Goal: Information Seeking & Learning: Understand process/instructions

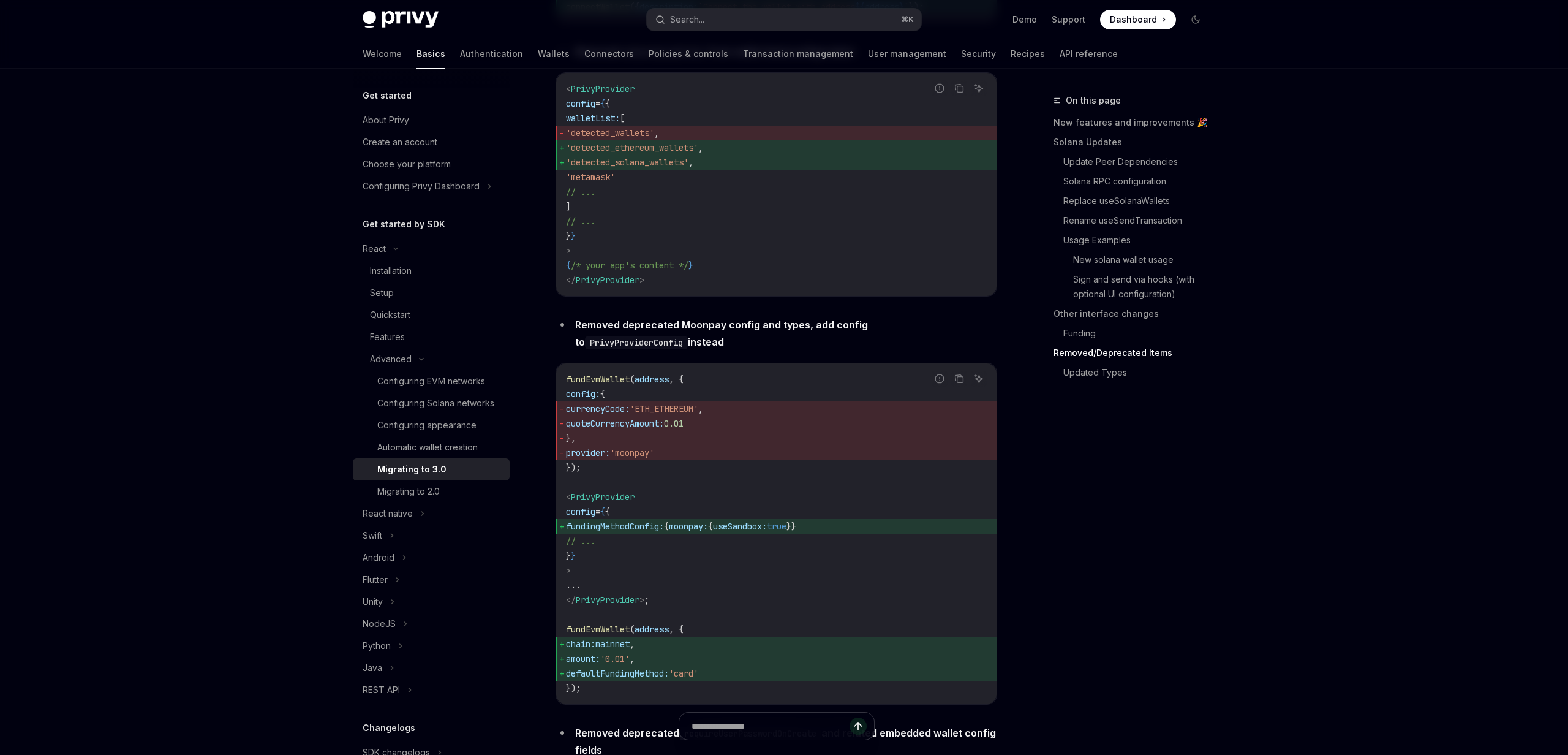
scroll to position [4210, 0]
click at [1096, 358] on link "Removed/Deprecated Items" at bounding box center [1134, 353] width 161 height 20
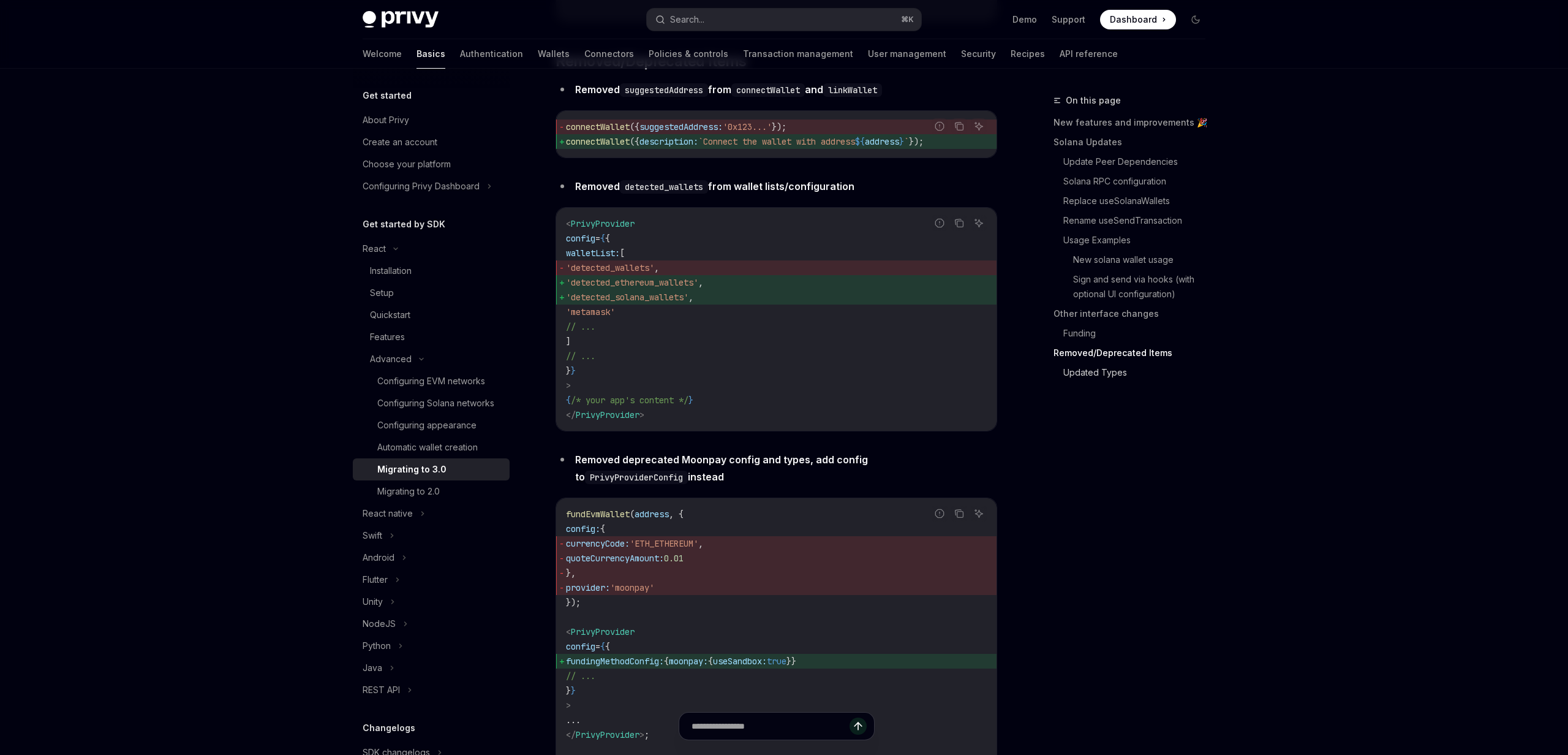
click at [1097, 368] on link "Updated Types" at bounding box center [1139, 372] width 152 height 20
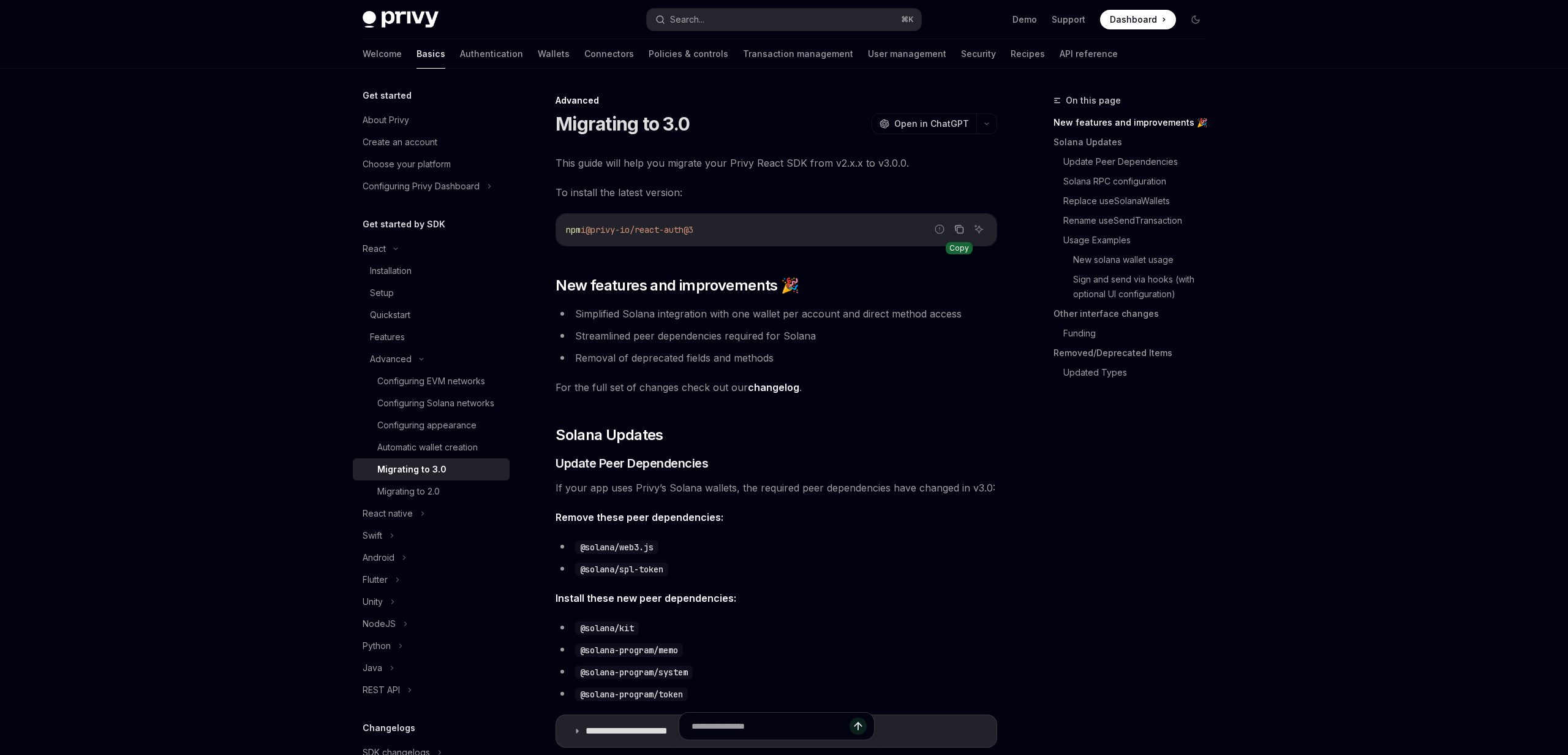
click at [955, 227] on icon "Copy the contents from the code block" at bounding box center [959, 229] width 10 height 10
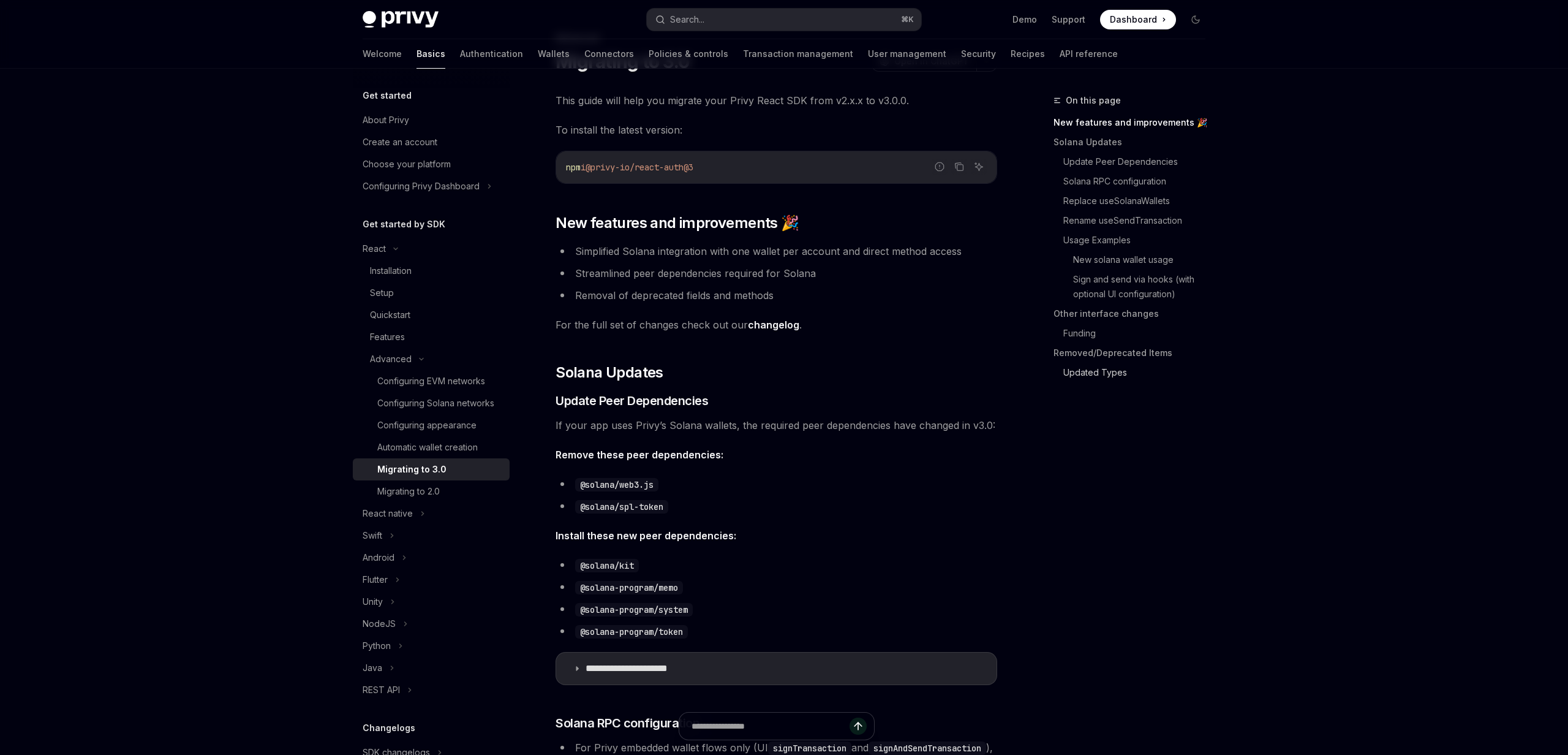
scroll to position [70, 0]
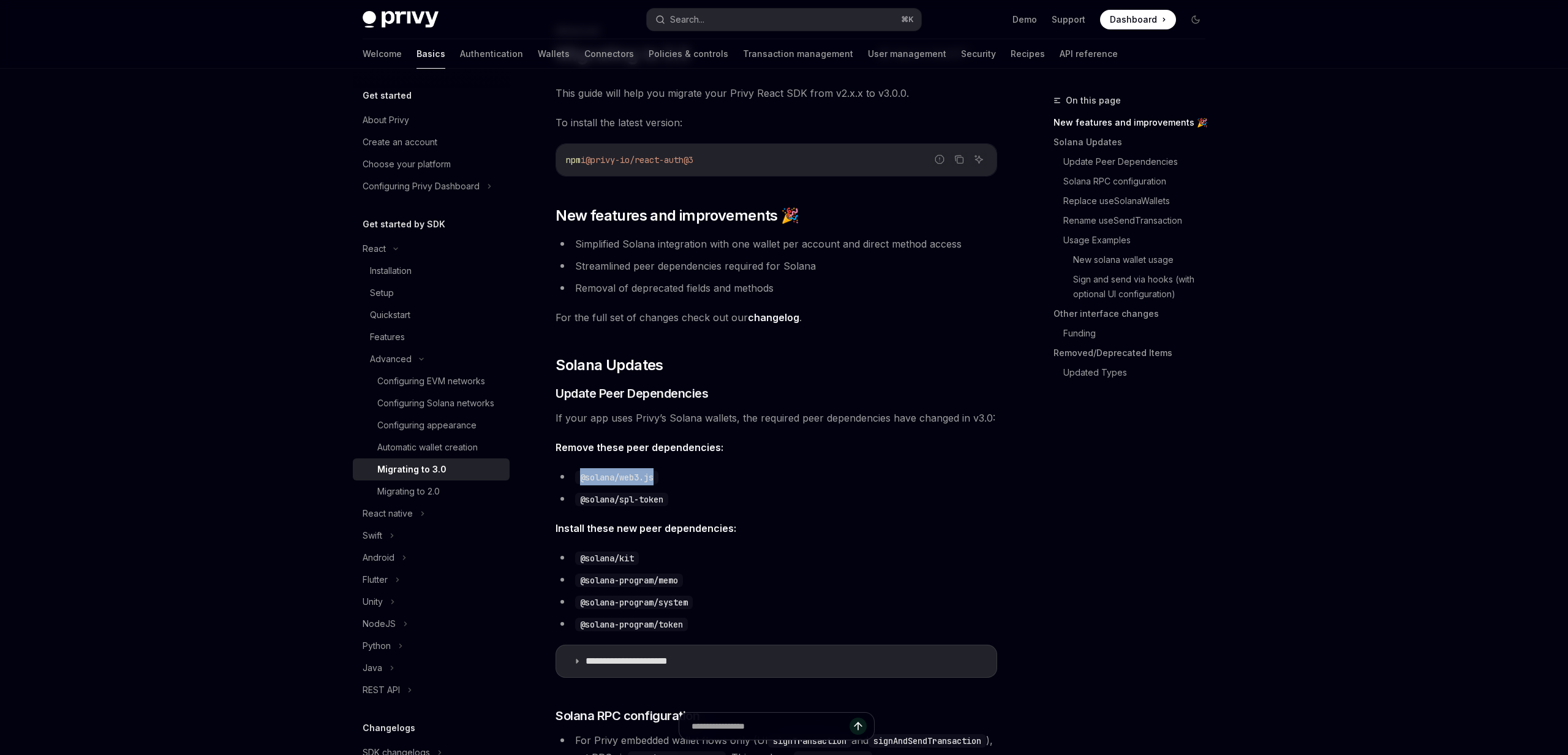
drag, startPoint x: 580, startPoint y: 477, endPoint x: 662, endPoint y: 477, distance: 82.0
click at [662, 477] on li "@solana/web3.js" at bounding box center [776, 477] width 442 height 17
copy code "@solana/web3.js"
drag, startPoint x: 584, startPoint y: 501, endPoint x: 603, endPoint y: 498, distance: 19.2
click at [601, 498] on code "@solana/spl-token" at bounding box center [622, 500] width 93 height 14
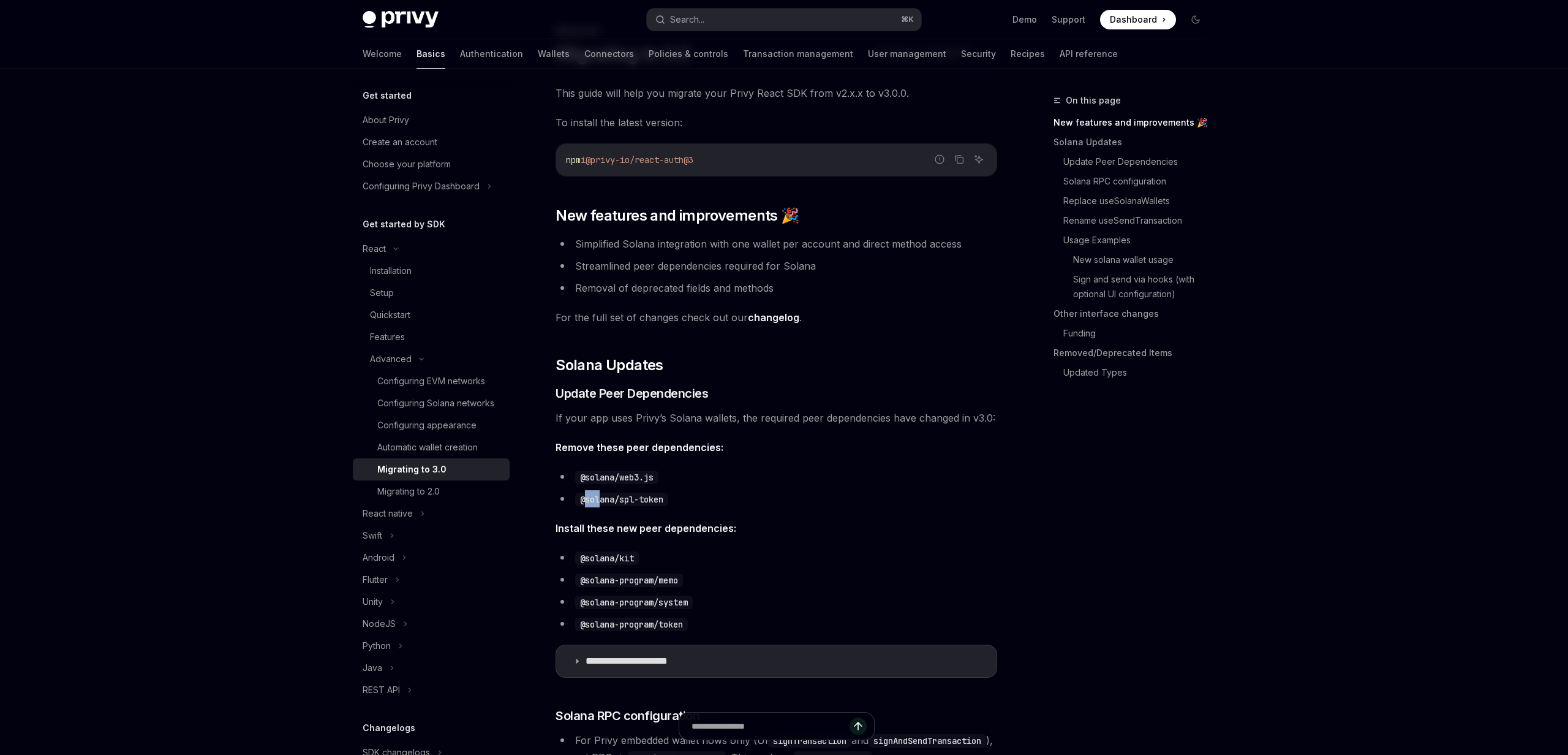
click at [586, 502] on code "@solana/spl-token" at bounding box center [622, 500] width 93 height 14
drag, startPoint x: 579, startPoint y: 500, endPoint x: 667, endPoint y: 502, distance: 88.0
click at [667, 502] on code "@solana/spl-token" at bounding box center [622, 500] width 93 height 14
copy code "@solana/spl-token"
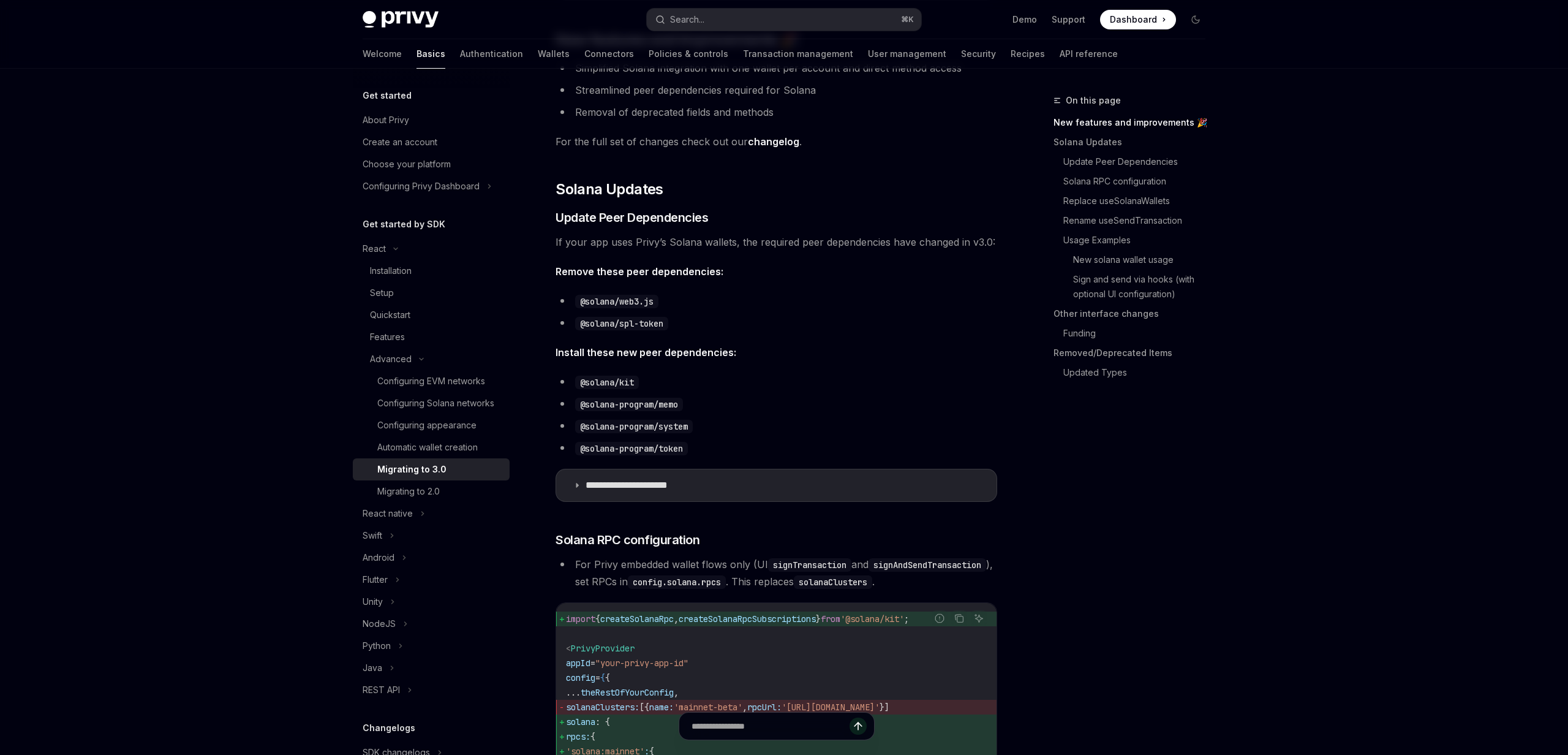
scroll to position [260, 0]
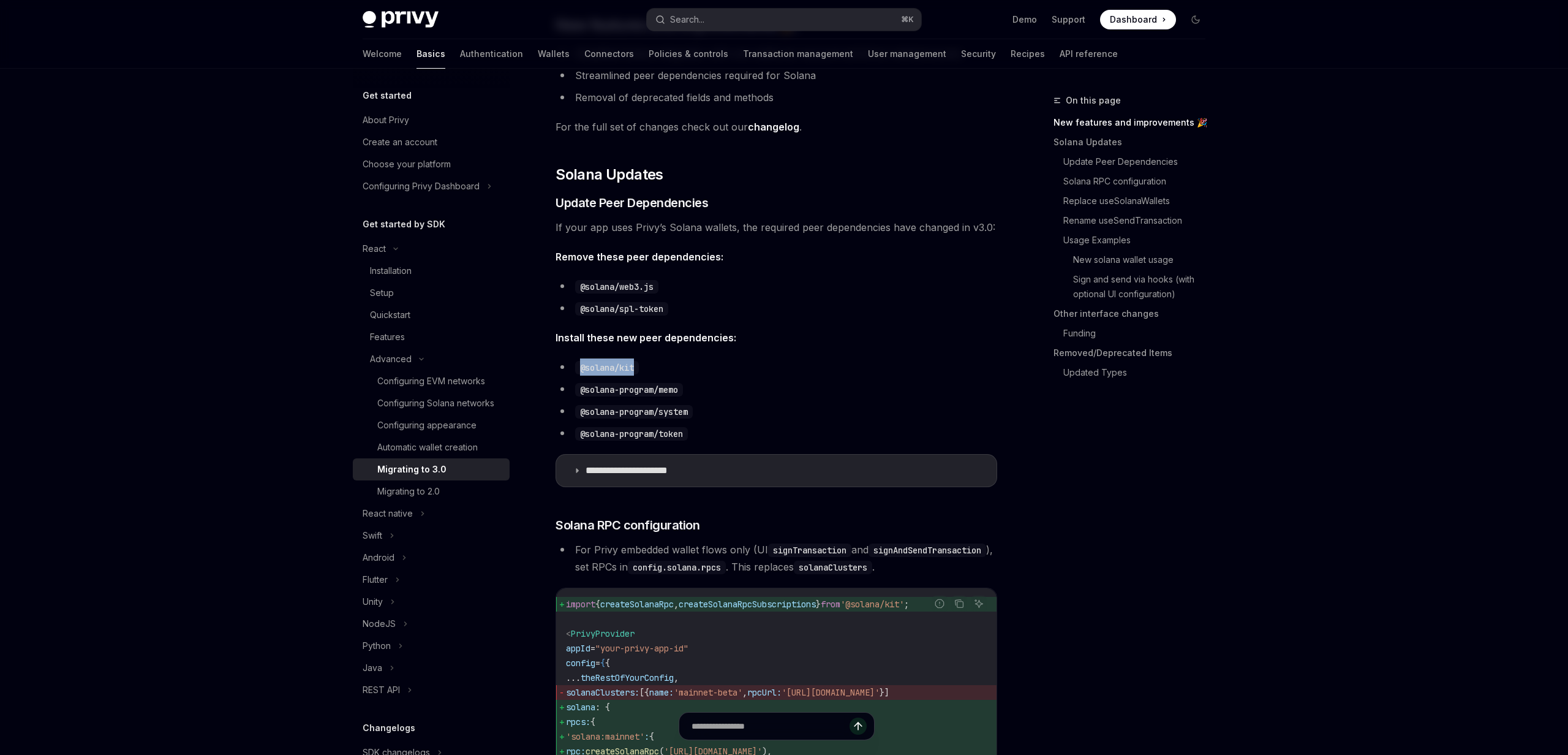
drag, startPoint x: 581, startPoint y: 369, endPoint x: 650, endPoint y: 368, distance: 69.0
click at [650, 368] on li "@solana/kit" at bounding box center [776, 366] width 442 height 17
copy code "@solana/kit"
click at [610, 399] on ul "@solana/kit @solana-program/memo @solana-program/system @solana-program/token" at bounding box center [776, 399] width 442 height 83
drag, startPoint x: 579, startPoint y: 390, endPoint x: 700, endPoint y: 391, distance: 121.0
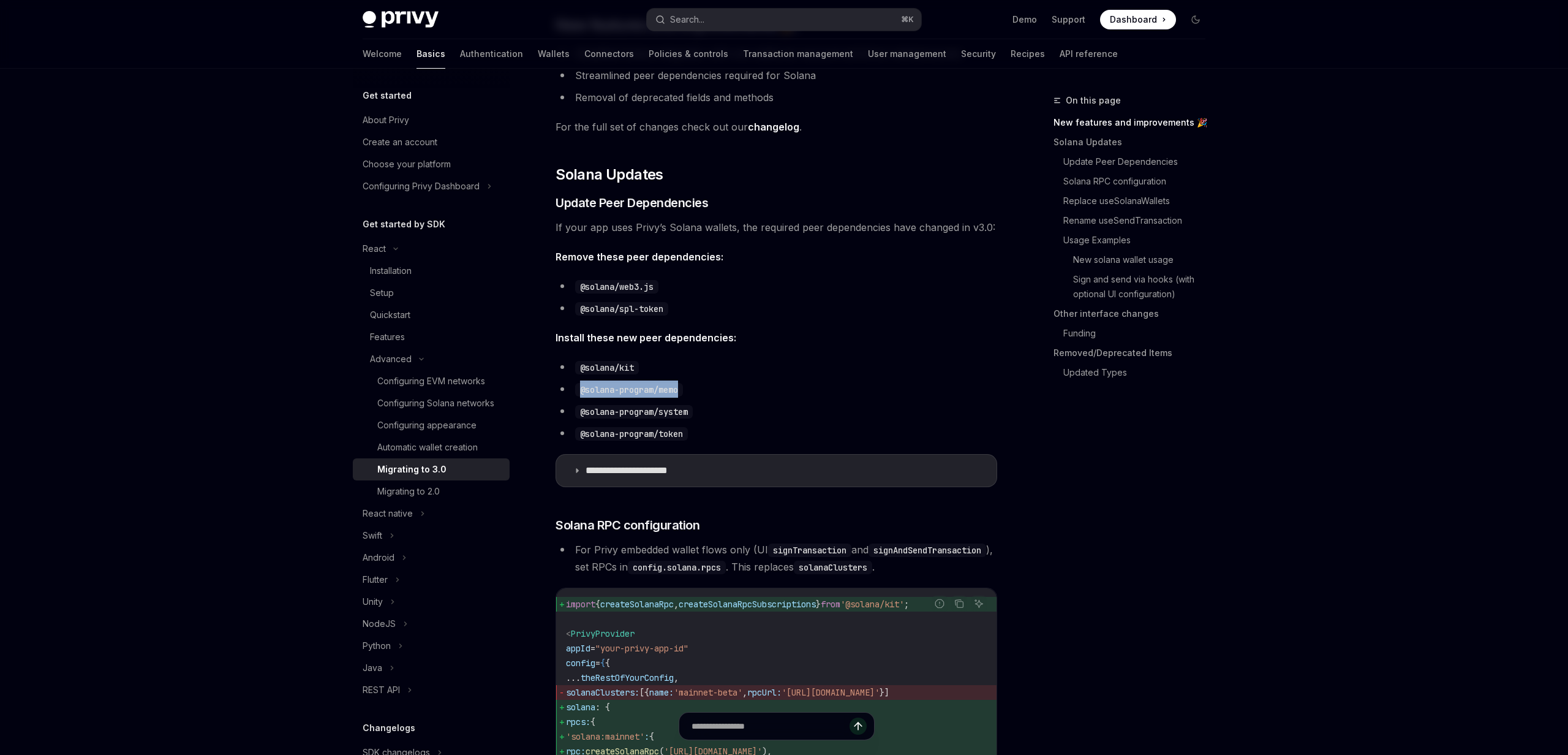
click at [700, 391] on li "@solana-program/memo" at bounding box center [776, 389] width 442 height 17
copy code "@solana-program/memo"
drag, startPoint x: 580, startPoint y: 408, endPoint x: 693, endPoint y: 409, distance: 113.0
click at [692, 409] on code "@solana-program/system" at bounding box center [634, 412] width 118 height 14
copy code "@solana-program/system"
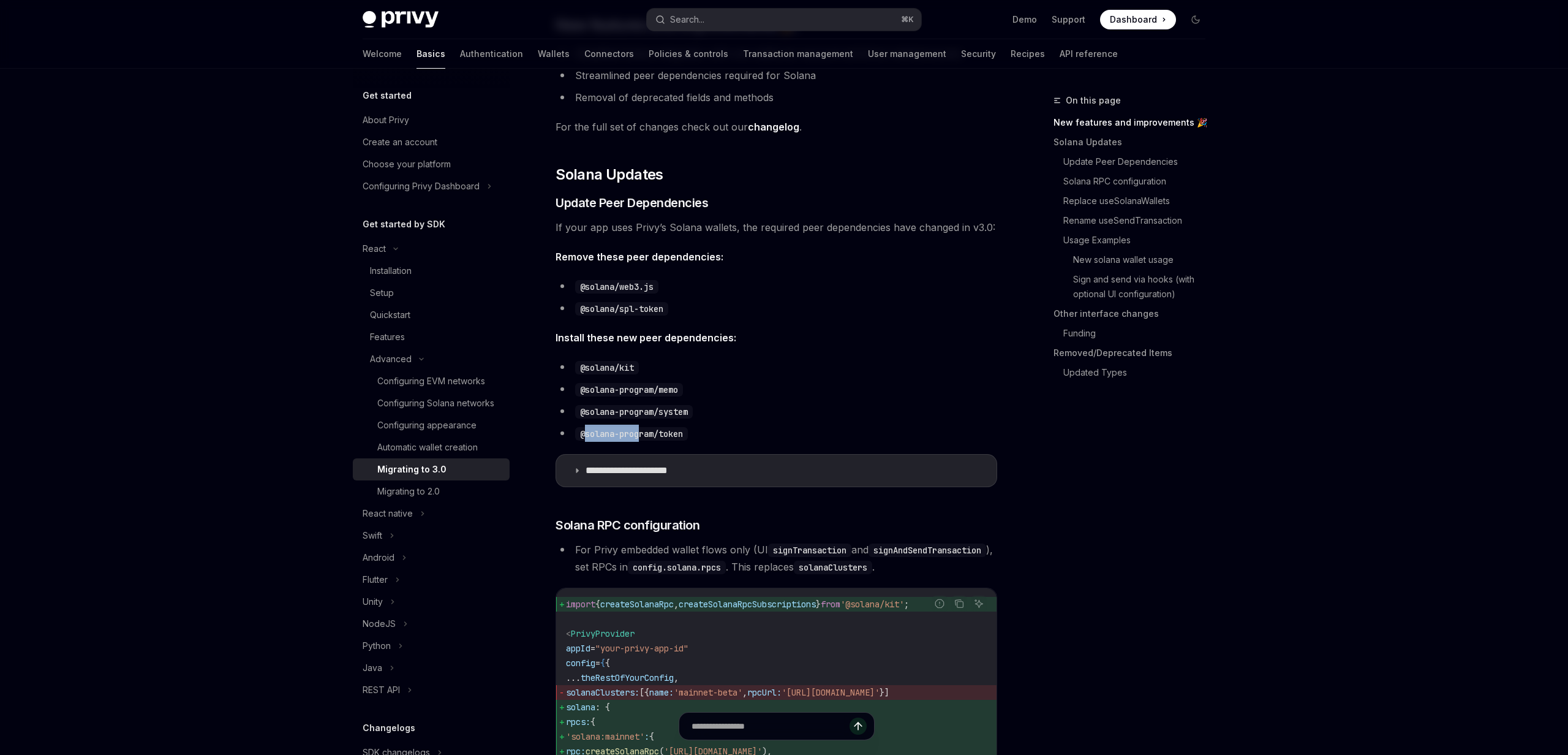
drag, startPoint x: 585, startPoint y: 431, endPoint x: 644, endPoint y: 433, distance: 59.0
click at [644, 433] on code "@solana-program/token" at bounding box center [631, 434] width 113 height 14
click at [597, 436] on code "@solana-program/token" at bounding box center [631, 434] width 113 height 14
drag, startPoint x: 582, startPoint y: 435, endPoint x: 673, endPoint y: 435, distance: 91.0
click at [673, 435] on code "@solana-program/token" at bounding box center [631, 434] width 113 height 14
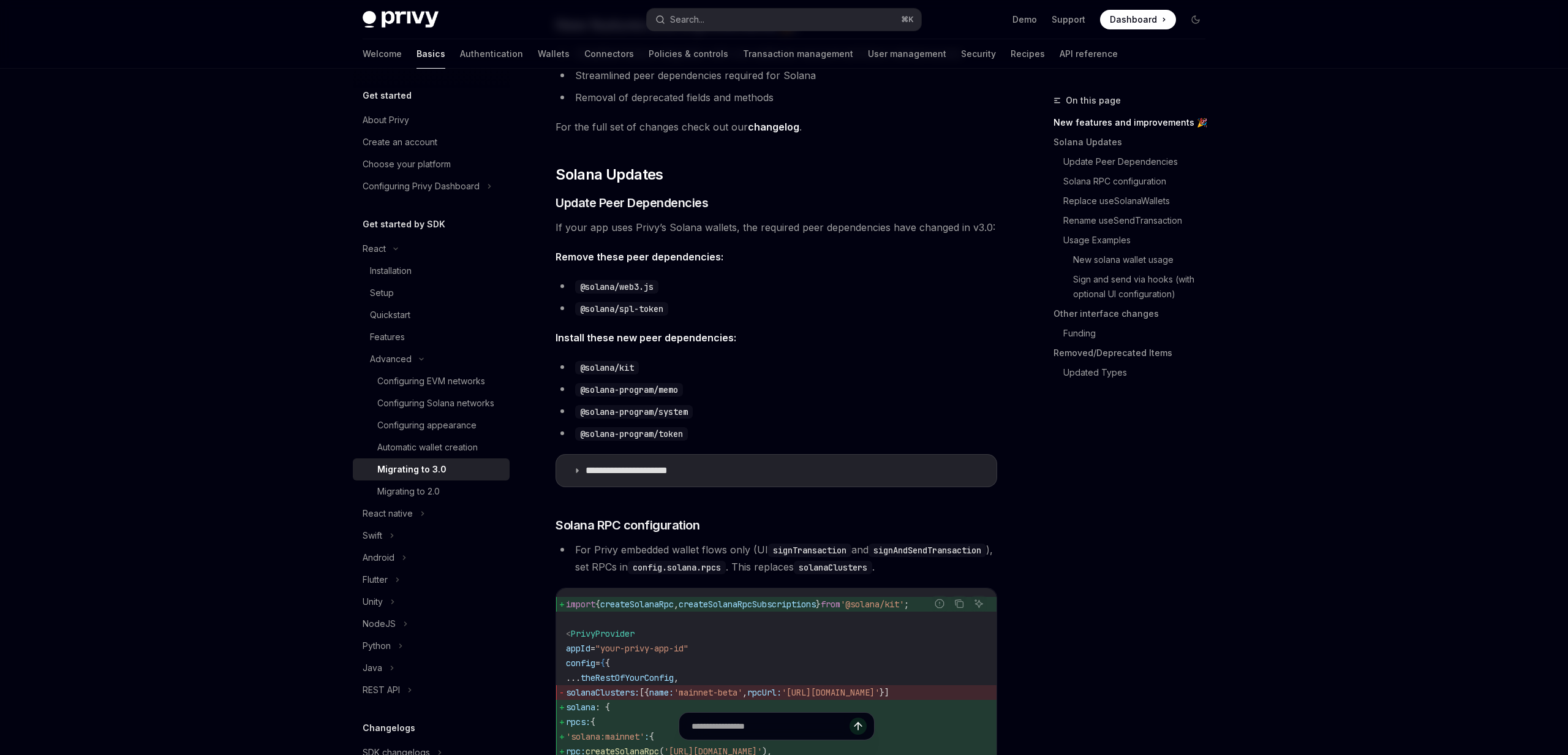
click at [620, 437] on code "@solana-program/token" at bounding box center [631, 434] width 113 height 14
drag, startPoint x: 581, startPoint y: 433, endPoint x: 686, endPoint y: 435, distance: 105.0
click at [686, 435] on code "@solana-program/token" at bounding box center [631, 434] width 113 height 14
copy code "@solana-program/token"
